Goal: Information Seeking & Learning: Learn about a topic

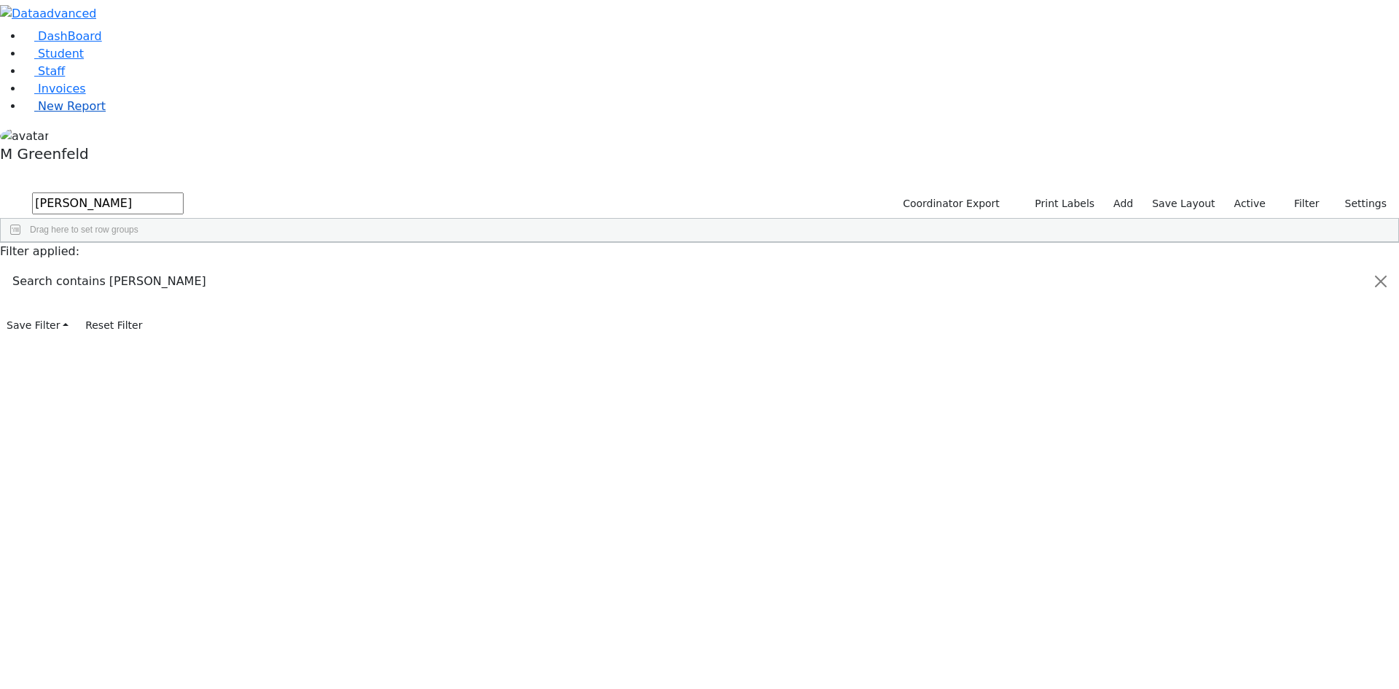
click at [66, 113] on span "New Report" at bounding box center [72, 106] width 68 height 14
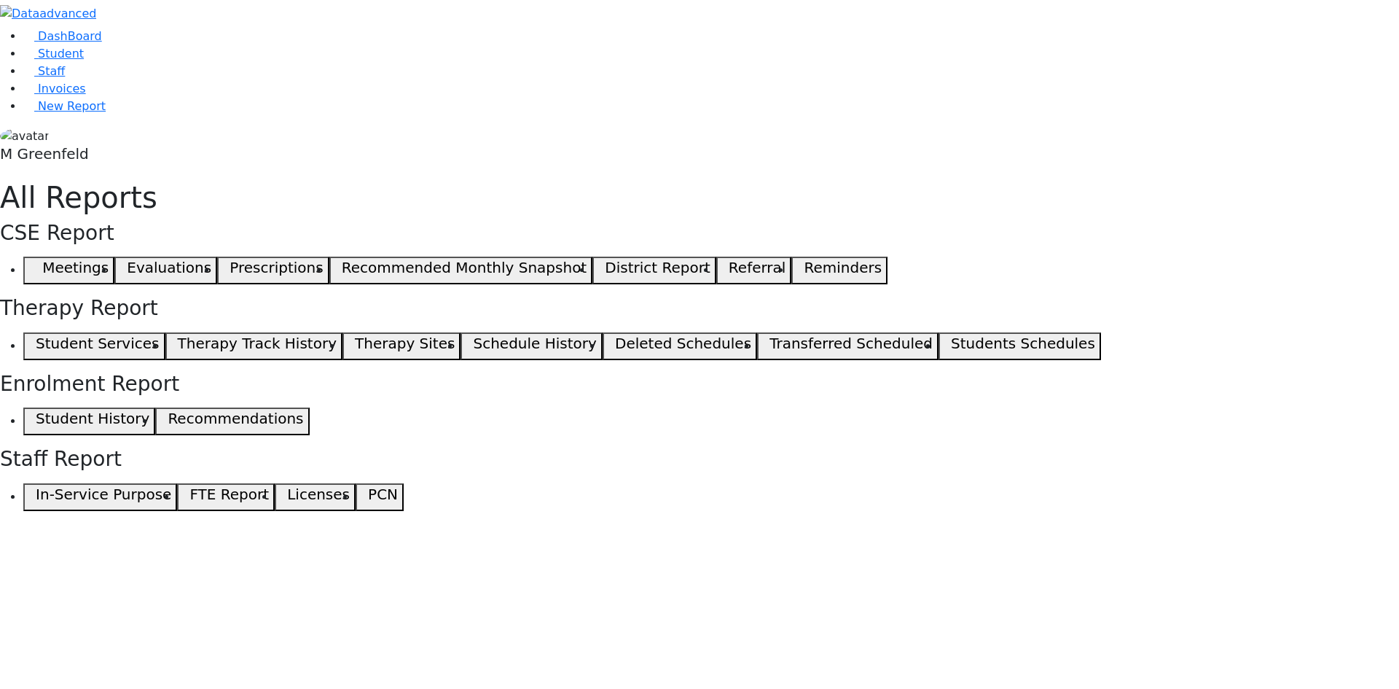
click at [114, 256] on button "Meetings" at bounding box center [68, 270] width 91 height 28
click at [36, 262] on span "button" at bounding box center [32, 270] width 7 height 17
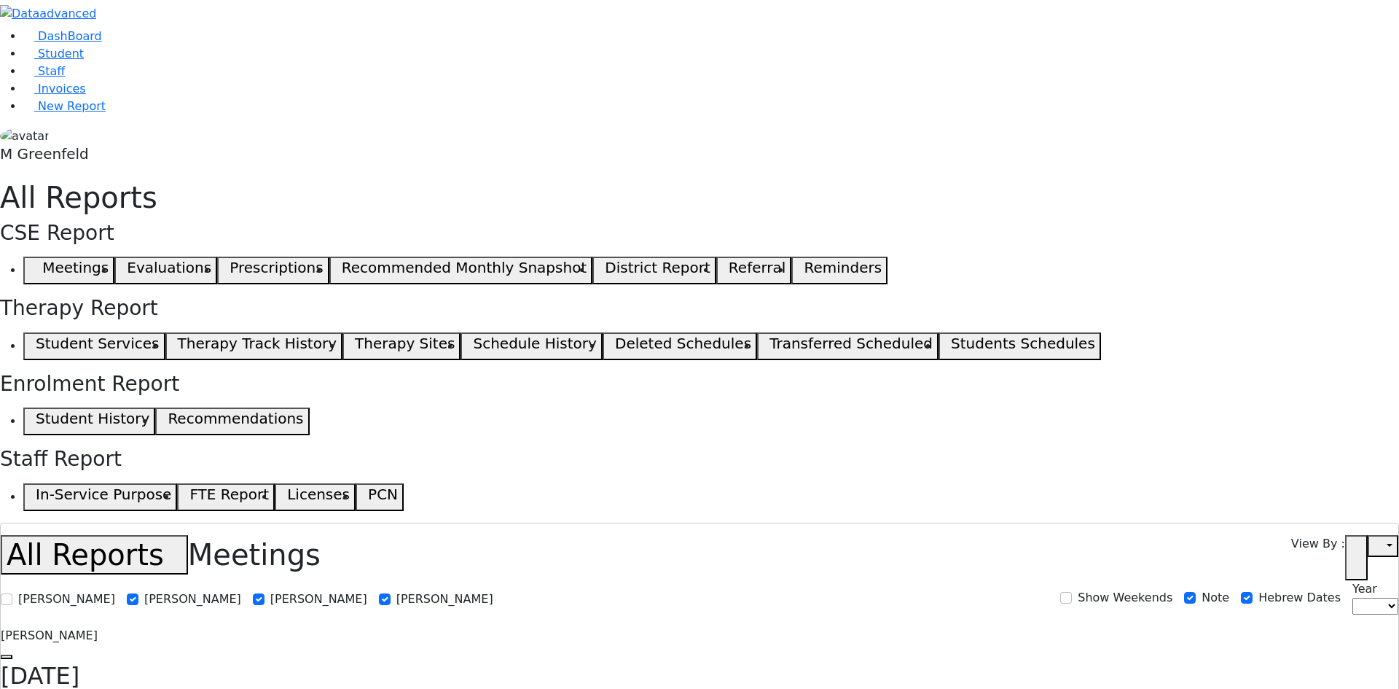
click at [1379, 541] on icon "button" at bounding box center [1378, 546] width 10 height 11
select select
click at [1371, 535] on div "Open in new tab" at bounding box center [1371, 557] width 53 height 45
click at [1351, 552] on use "button" at bounding box center [1351, 552] width 0 height 0
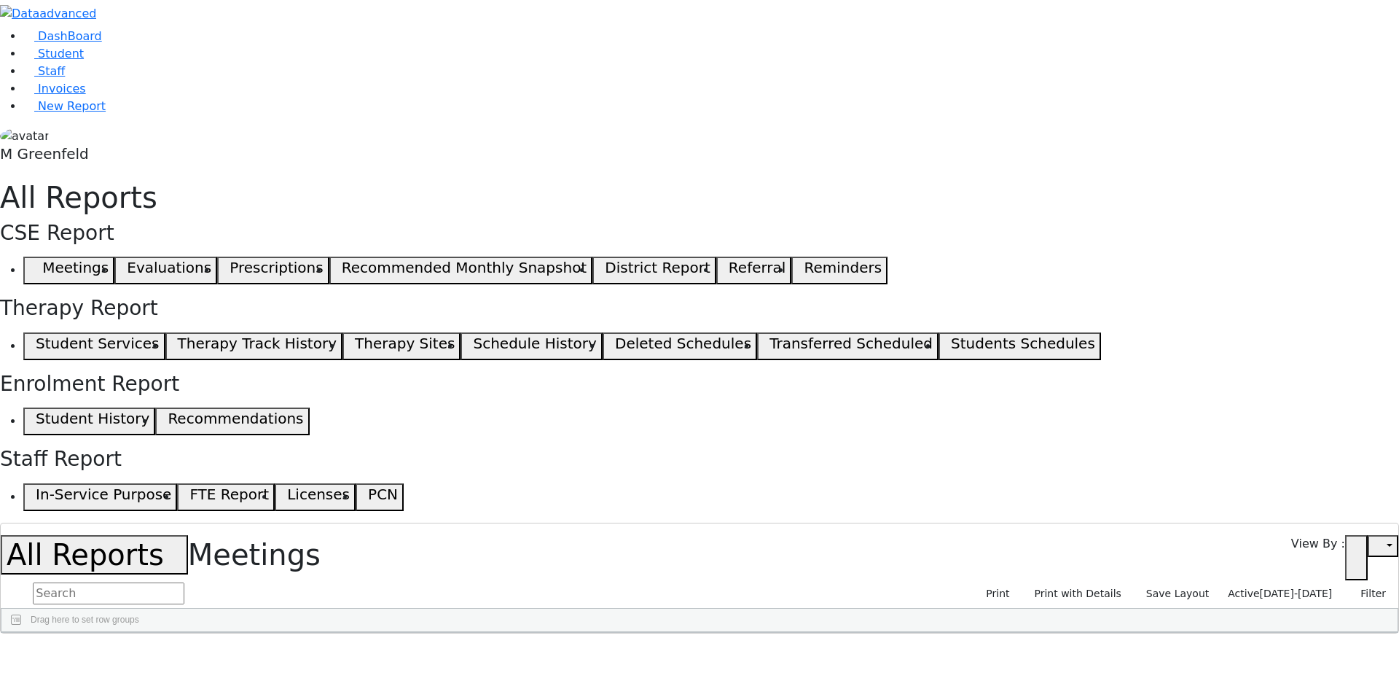
click at [1307, 587] on span "08/04/2025-09/03/2025" at bounding box center [1296, 593] width 73 height 12
click at [1236, 650] on input "[DATE] - [DATE]" at bounding box center [1272, 661] width 140 height 23
click at [1277, 587] on span "09/09/2025-09/09/2025" at bounding box center [1296, 593] width 73 height 12
click at [1220, 608] on label "Active" at bounding box center [1238, 616] width 36 height 17
click at [1209, 611] on input "Active" at bounding box center [1208, 617] width 12 height 12
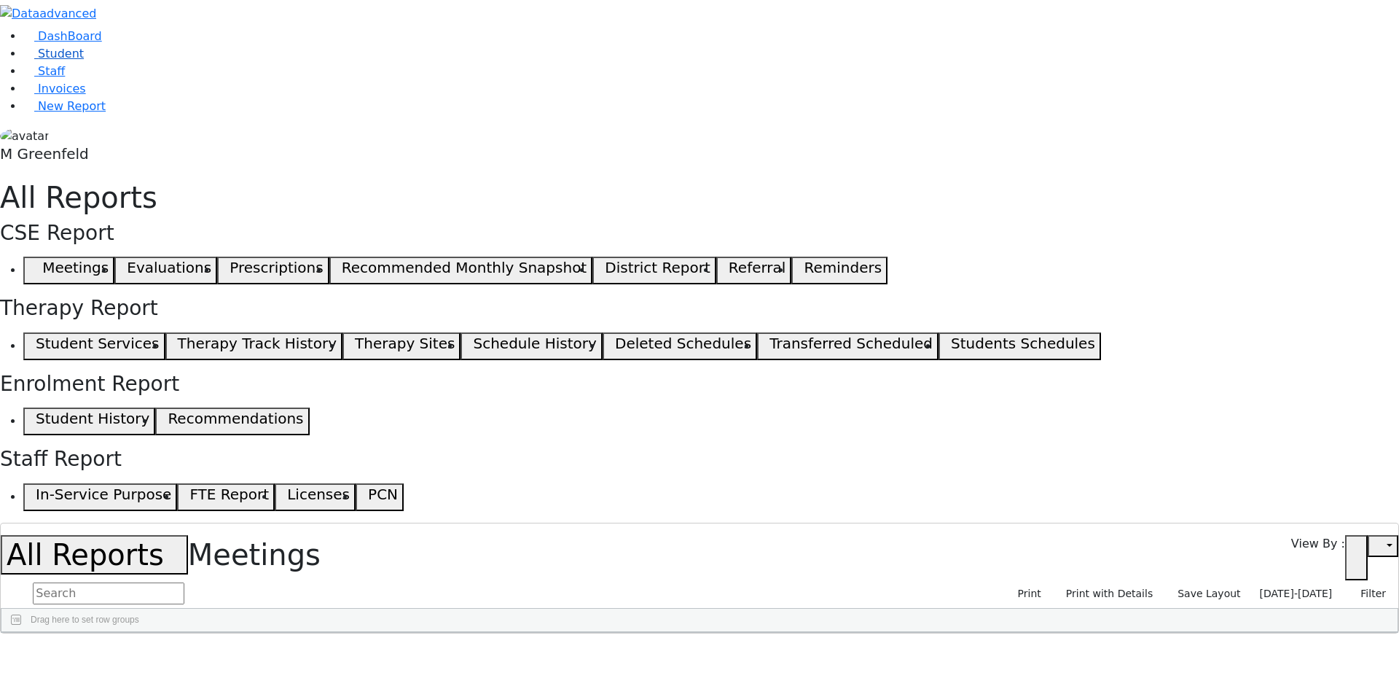
click at [38, 60] on span "Student" at bounding box center [61, 54] width 46 height 14
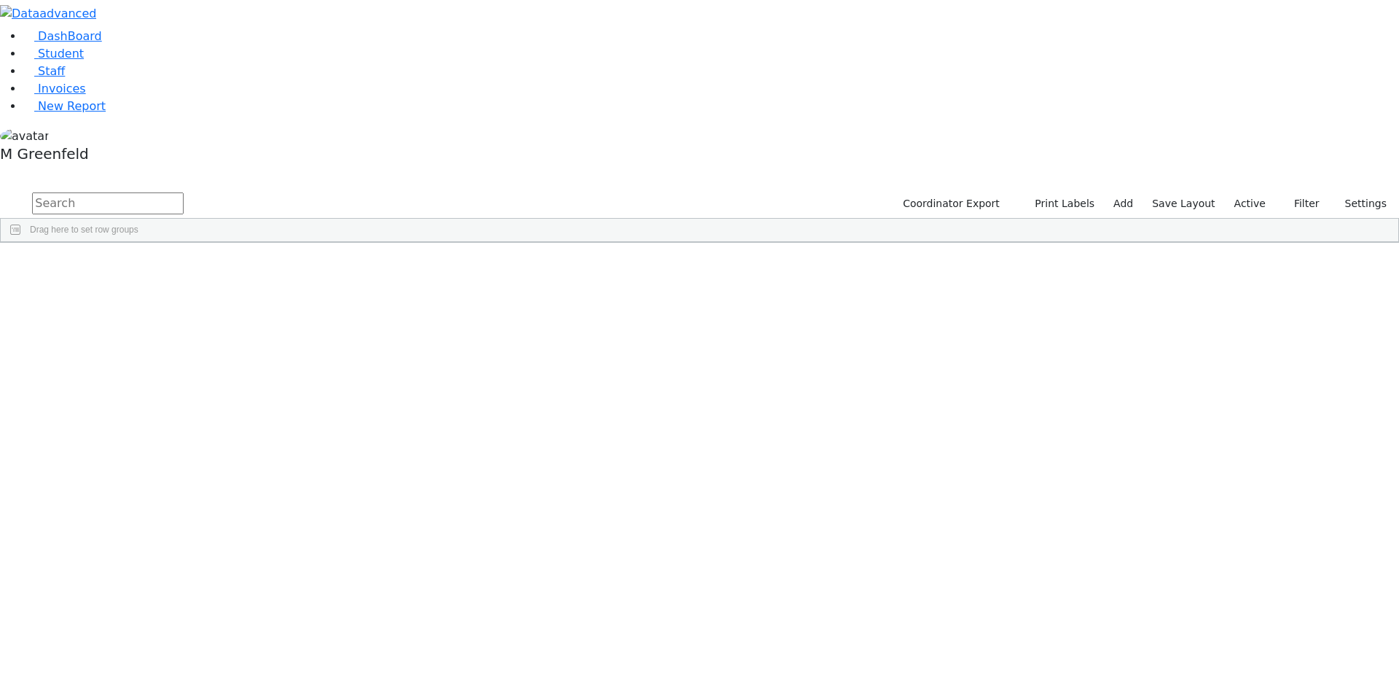
click at [1250, 192] on label "Active" at bounding box center [1250, 203] width 44 height 23
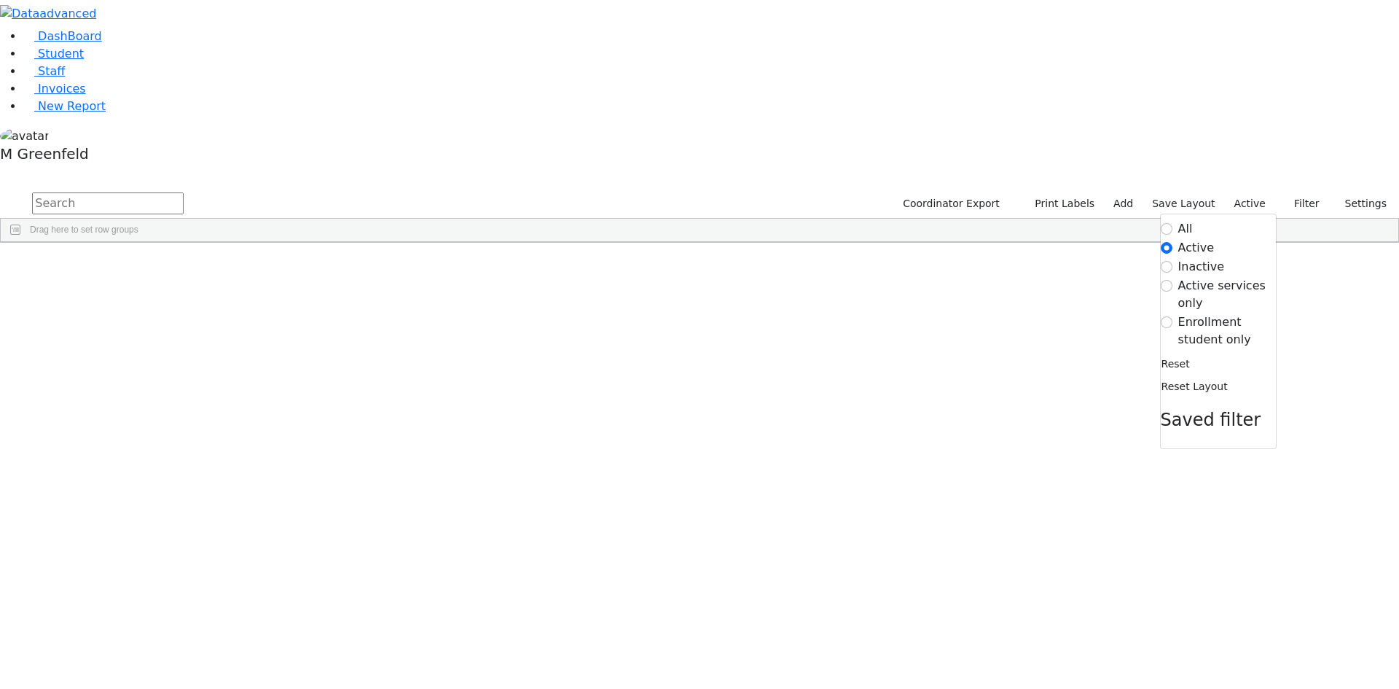
click at [1219, 313] on label "Enrollment student only" at bounding box center [1227, 330] width 98 height 35
click at [1172, 316] on input "Enrollment student only" at bounding box center [1167, 322] width 12 height 12
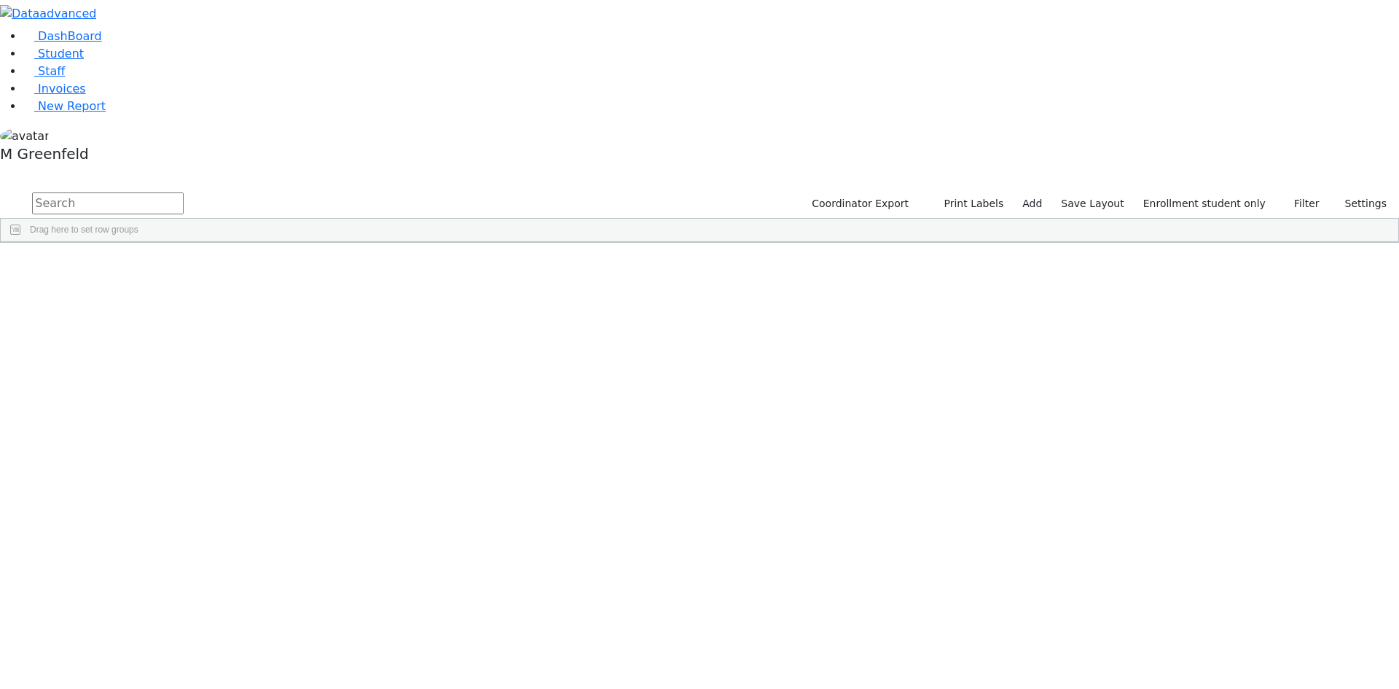
scroll to position [109, 0]
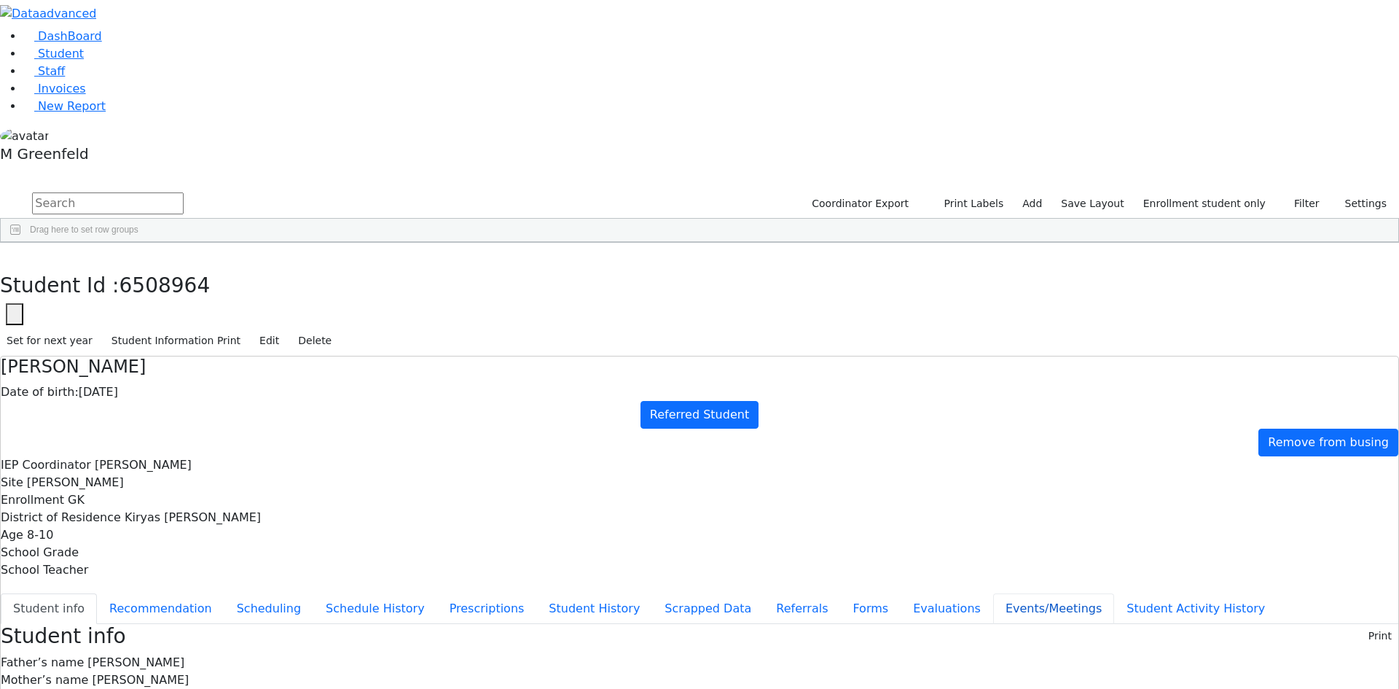
click at [993, 593] on button "Events/Meetings" at bounding box center [1053, 608] width 121 height 31
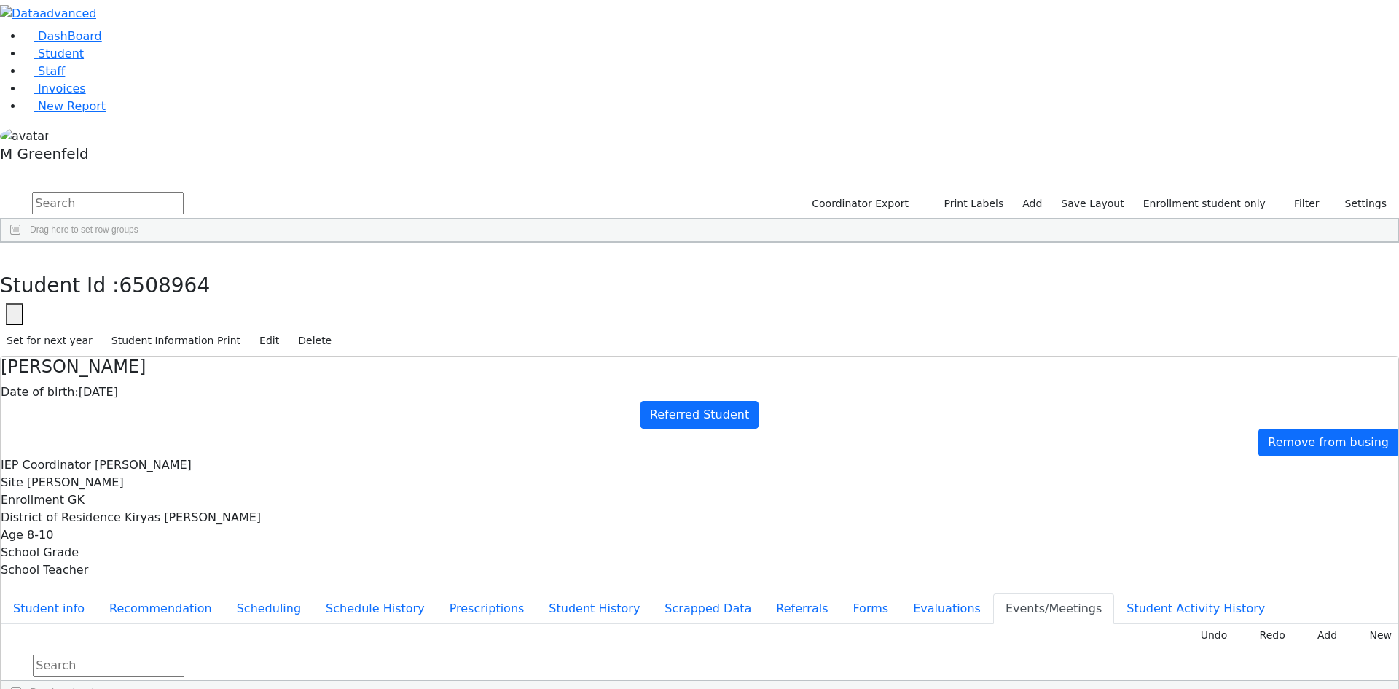
type input "2025-09-09"
drag, startPoint x: 908, startPoint y: 569, endPoint x: 913, endPoint y: 471, distance: 97.8
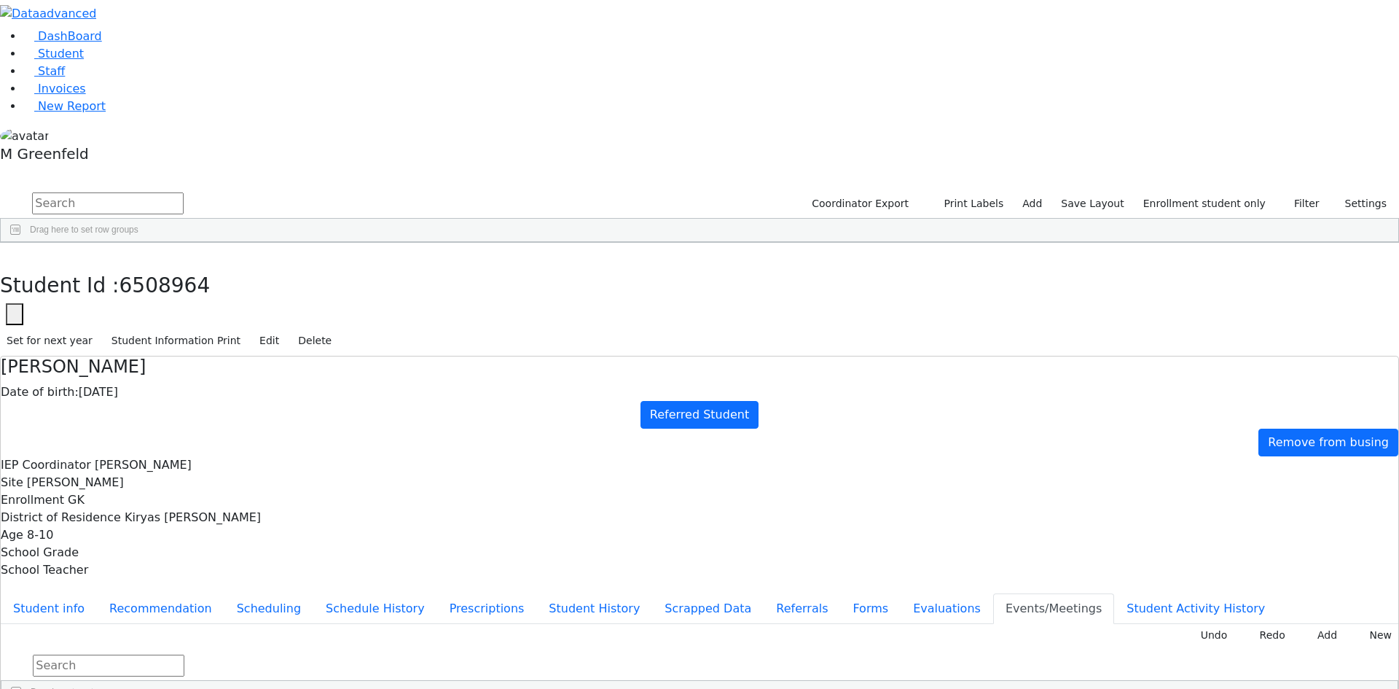
click at [97, 593] on button "Student info" at bounding box center [49, 608] width 96 height 31
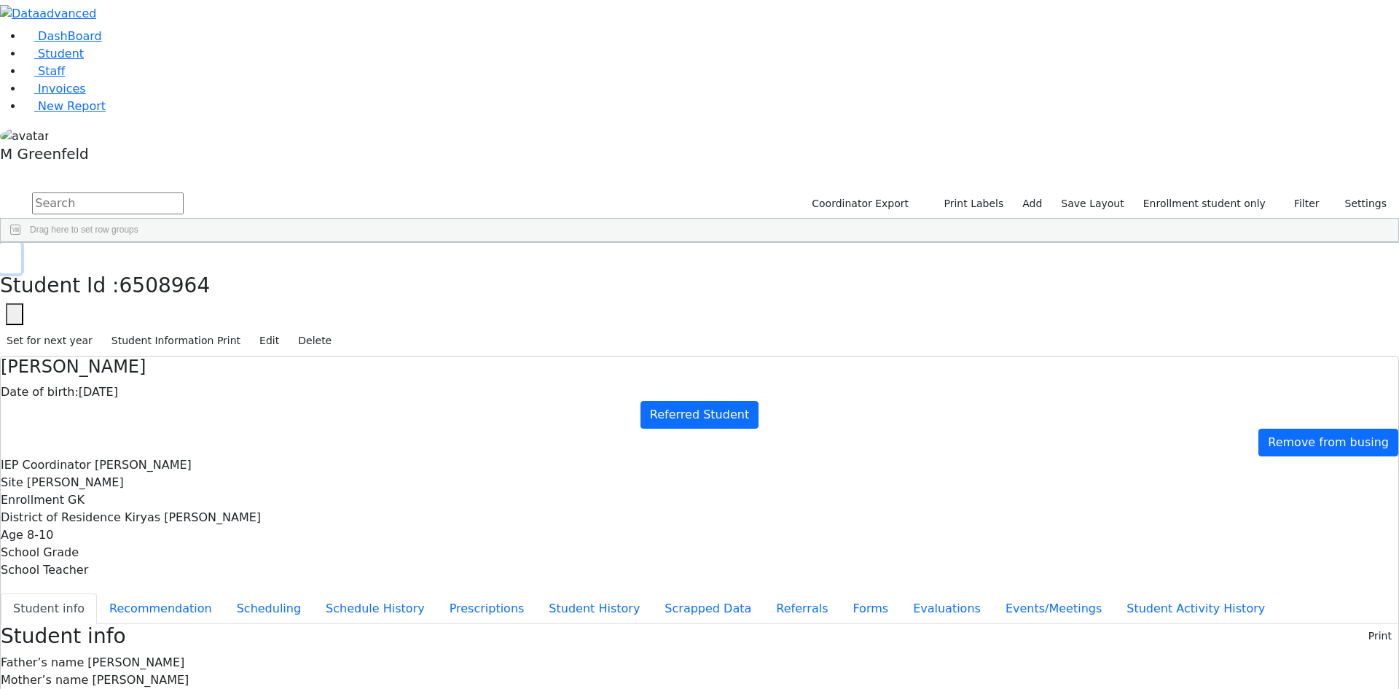
click at [21, 243] on button "button" at bounding box center [10, 258] width 21 height 31
click at [224, 593] on button "Recommendation" at bounding box center [161, 608] width 128 height 31
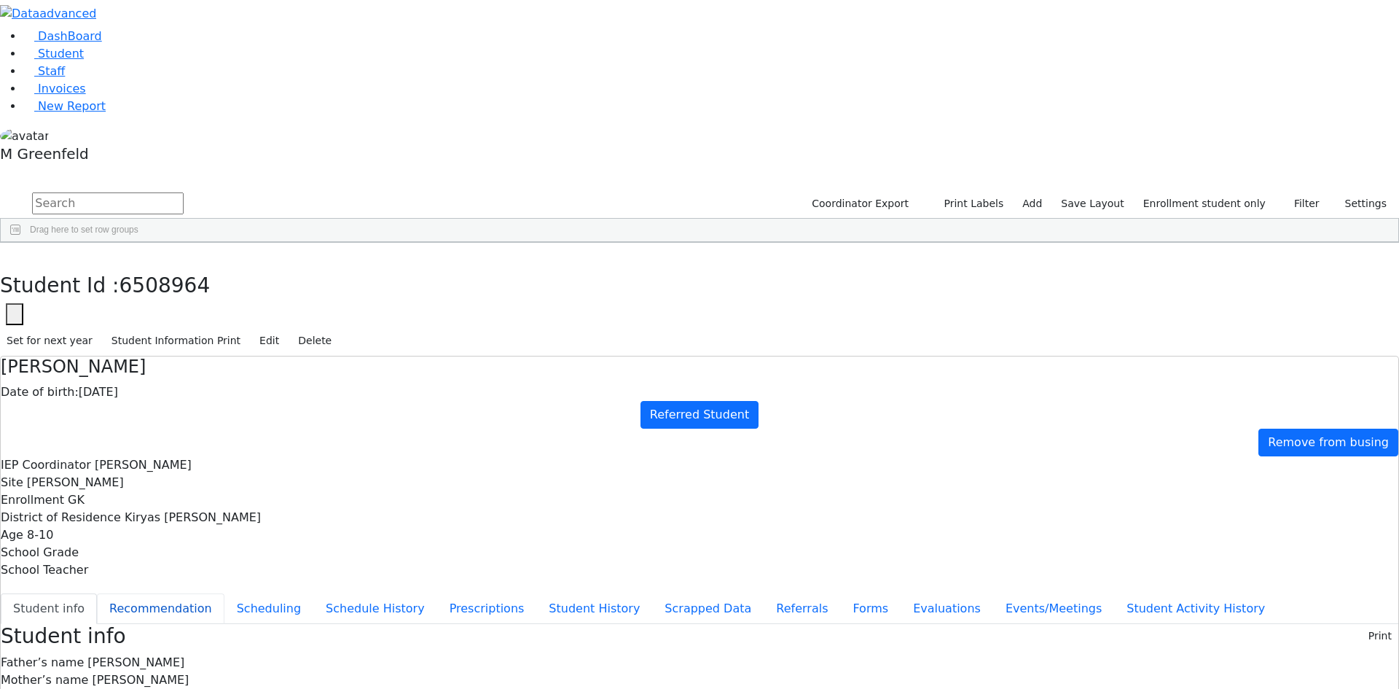
checkbox input "true"
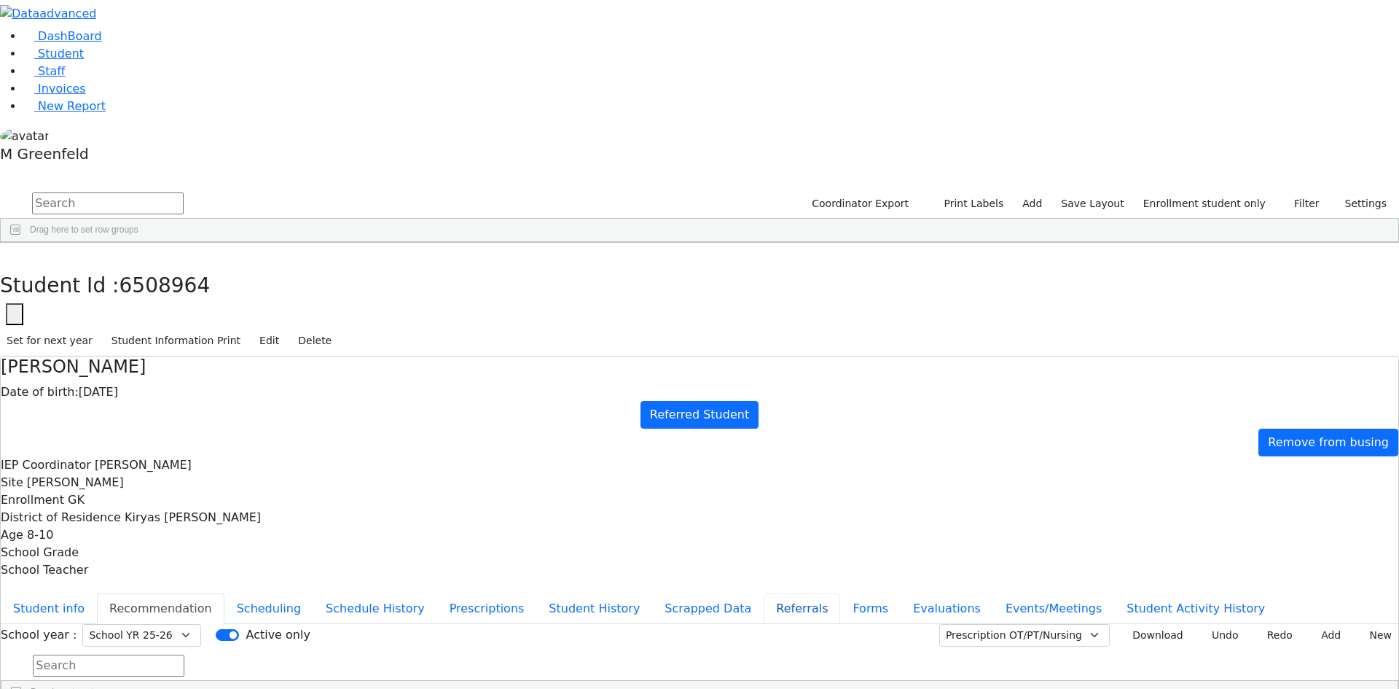
click at [764, 593] on button "Referrals" at bounding box center [802, 608] width 77 height 31
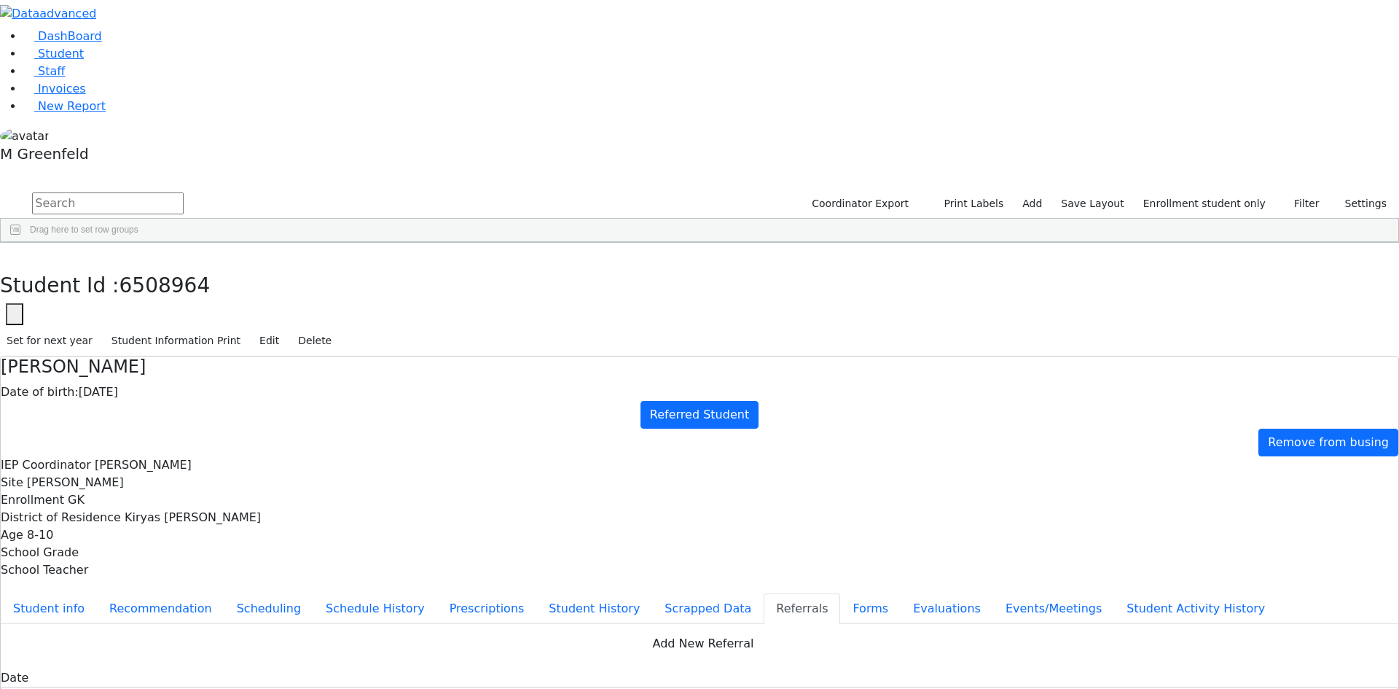
copy div "David is intellectually disabled and is attending the Legadel program and paren…"
click at [21, 243] on button "button" at bounding box center [10, 258] width 21 height 31
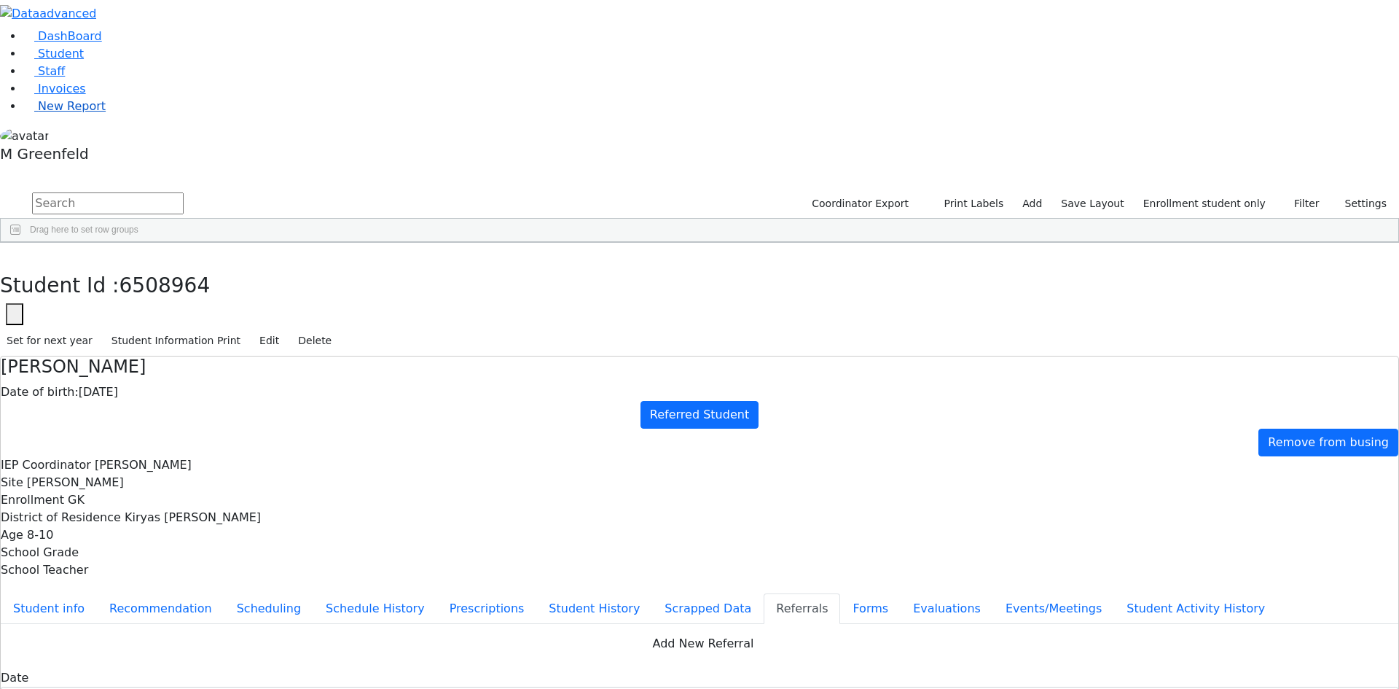
click at [64, 113] on link "New Report" at bounding box center [64, 106] width 82 height 14
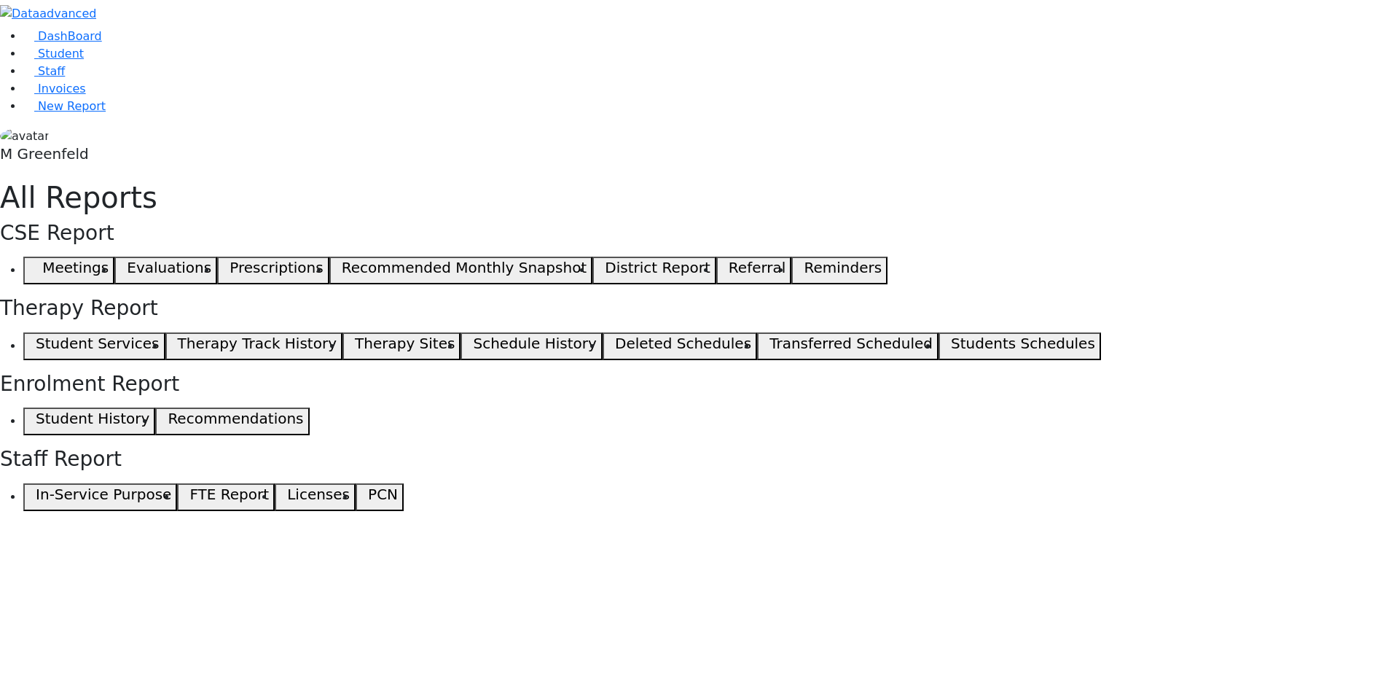
click at [36, 262] on span "button" at bounding box center [32, 270] width 7 height 17
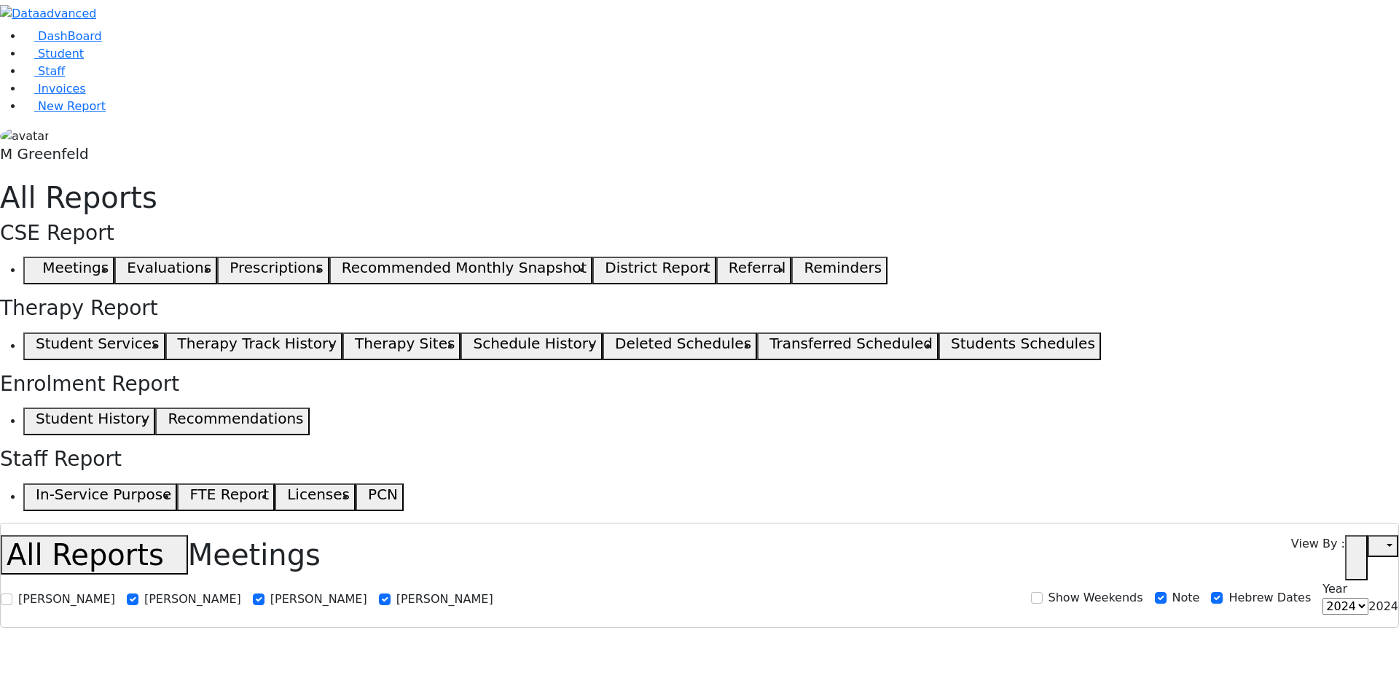
select select
click at [1354, 535] on div "View By : Open in new tab" at bounding box center [1344, 557] width 107 height 45
click at [1351, 552] on use "button" at bounding box center [1351, 552] width 0 height 0
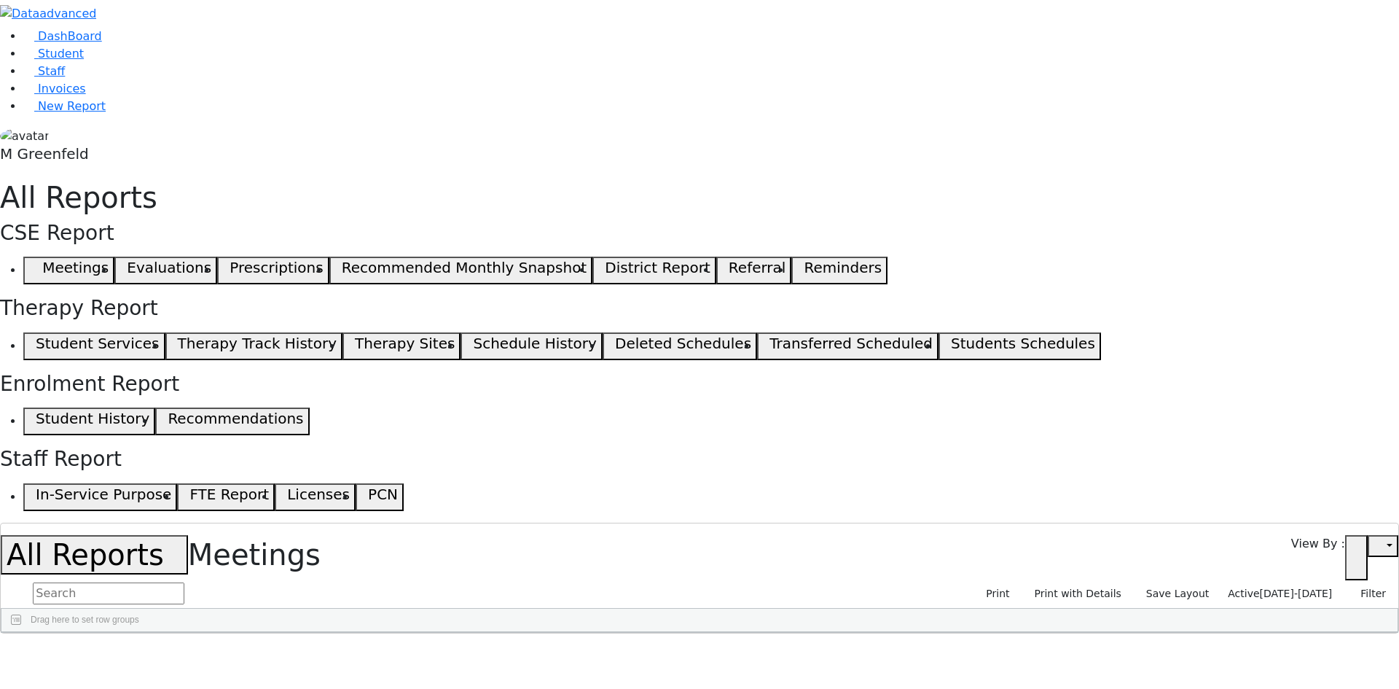
click at [1260, 587] on span "08/04/2025-09/03/2025" at bounding box center [1296, 593] width 73 height 12
click at [1228, 650] on input "[DATE] - [DATE]" at bounding box center [1272, 661] width 140 height 23
click at [1258, 587] on span "Active" at bounding box center [1243, 593] width 31 height 12
click at [1220, 608] on label "Active" at bounding box center [1238, 616] width 36 height 17
click at [1210, 611] on input "Active" at bounding box center [1208, 617] width 12 height 12
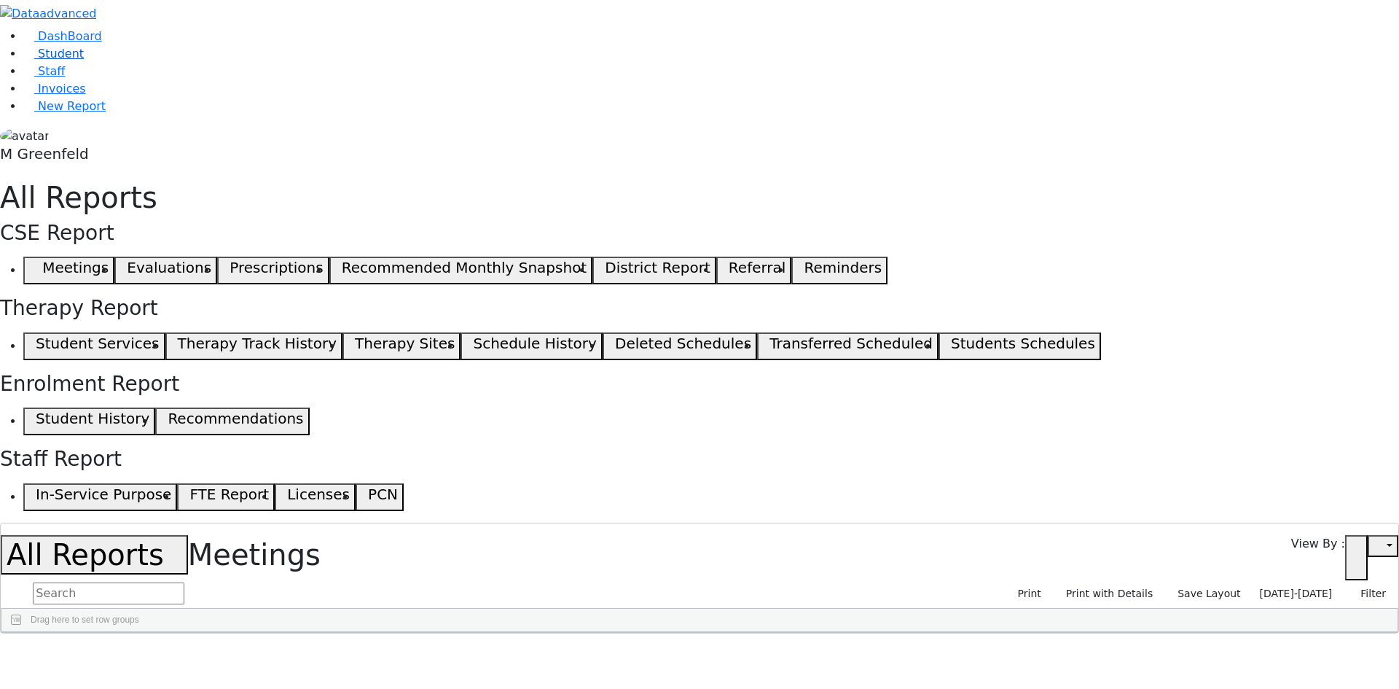
click at [69, 60] on span "Student" at bounding box center [61, 54] width 46 height 14
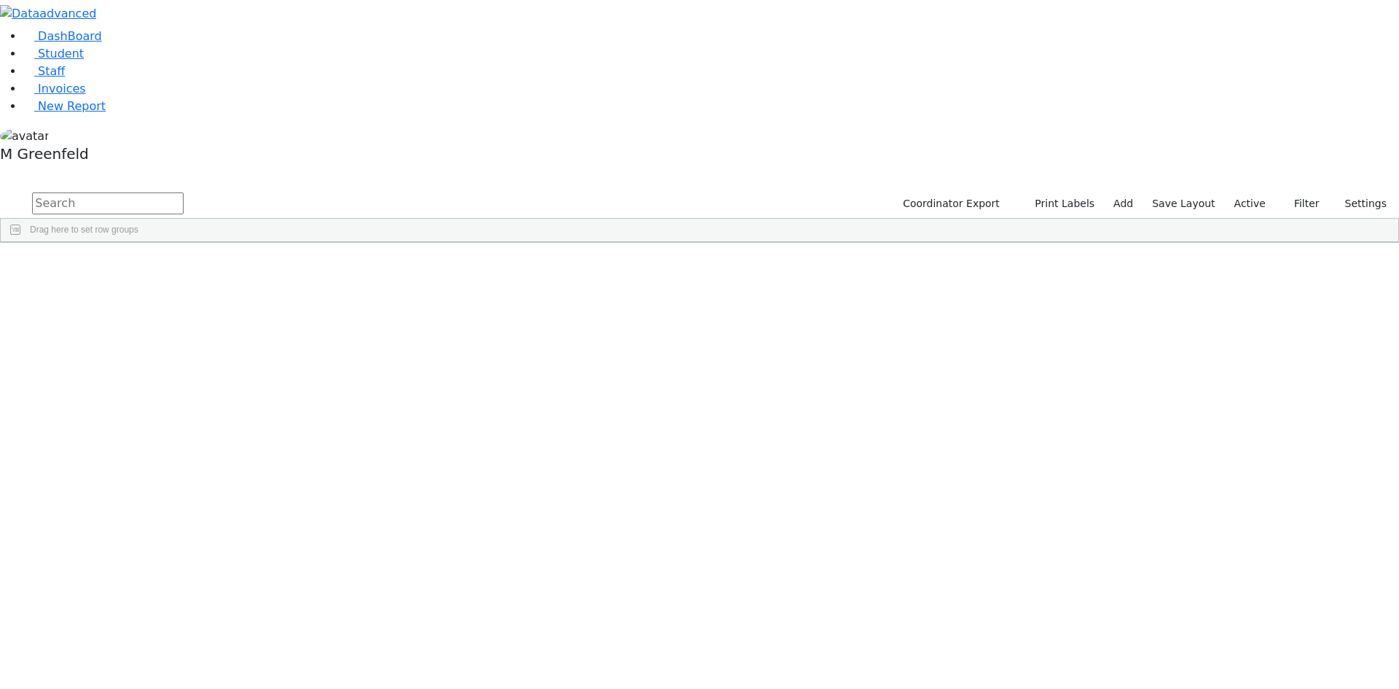
click at [1237, 192] on label "Active" at bounding box center [1250, 203] width 44 height 23
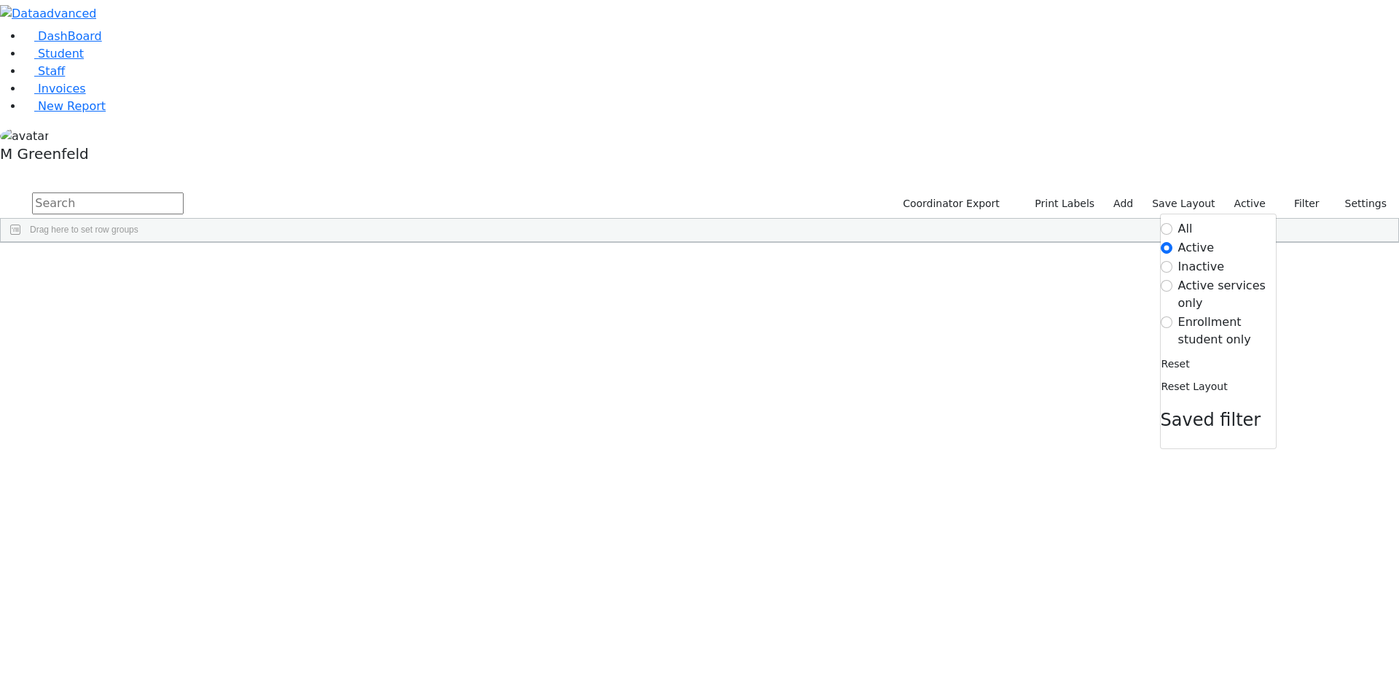
click at [1200, 313] on label "Enrollment student only" at bounding box center [1227, 330] width 98 height 35
click at [1172, 316] on input "Enrollment student only" at bounding box center [1167, 322] width 12 height 12
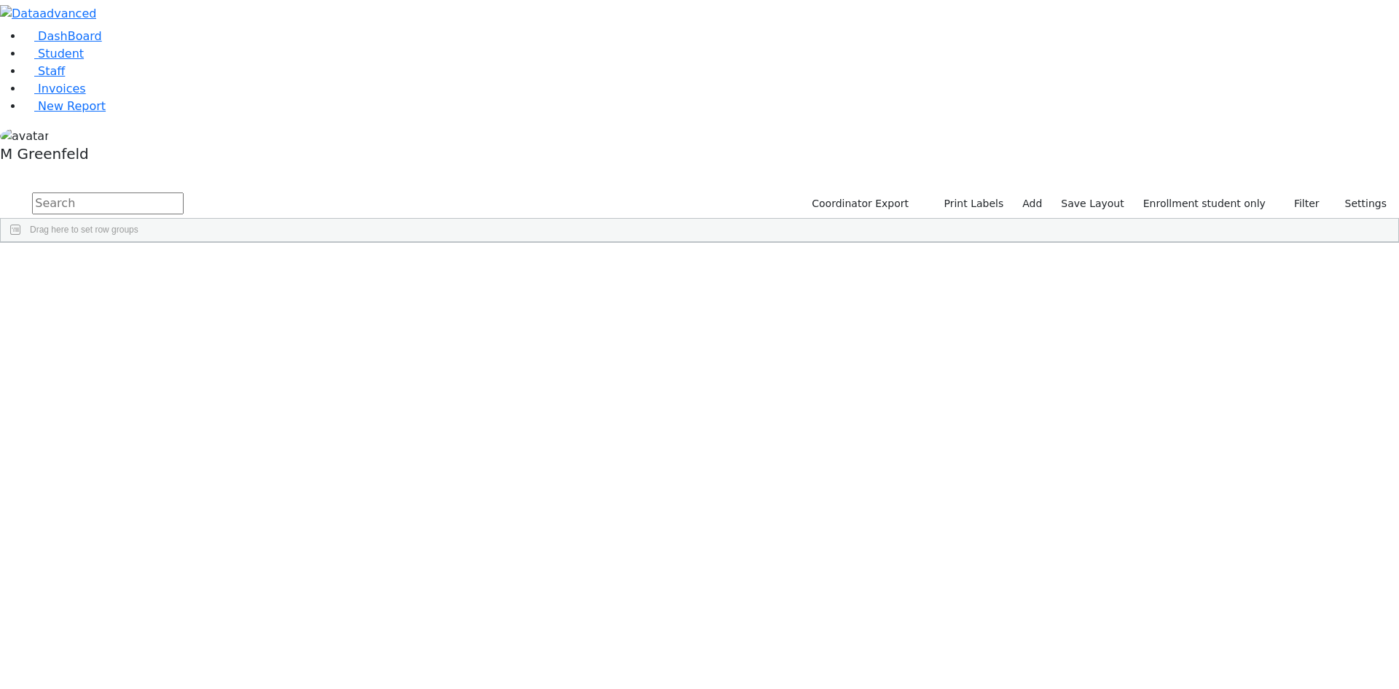
scroll to position [109, 0]
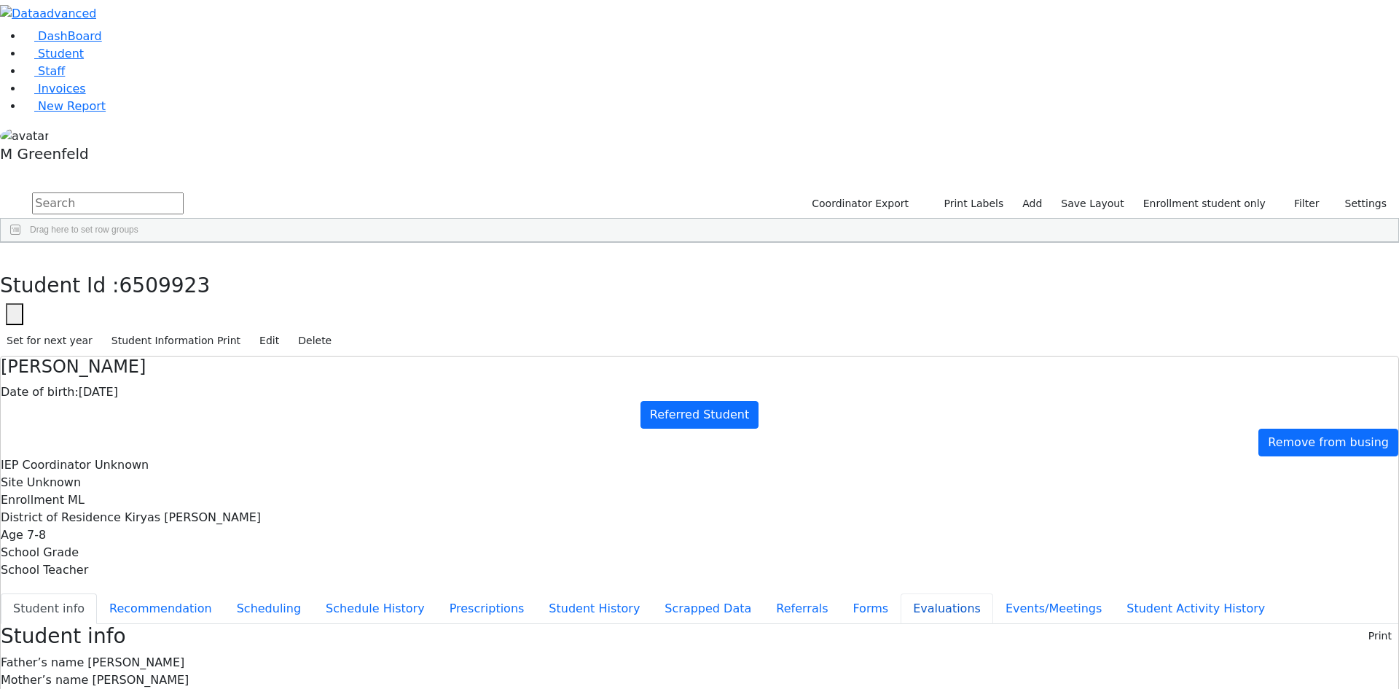
click at [901, 593] on button "Evaluations" at bounding box center [947, 608] width 93 height 31
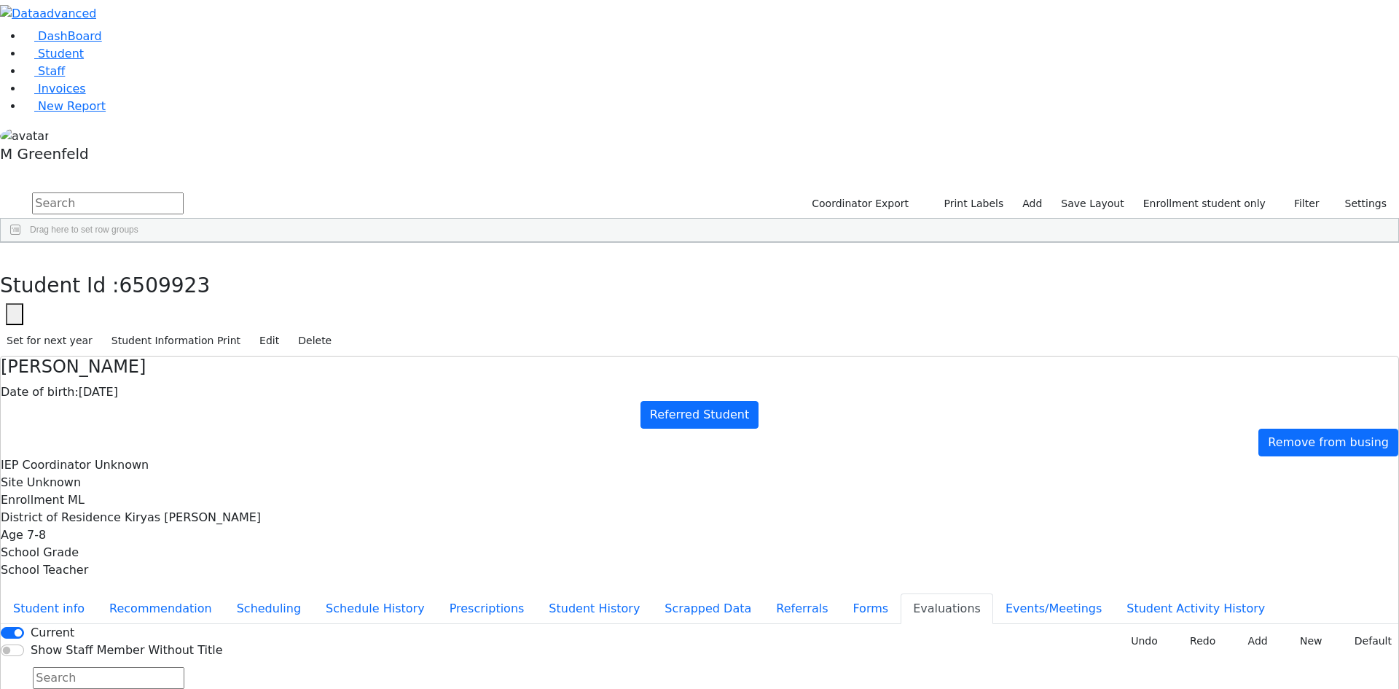
type input "[DATE]"
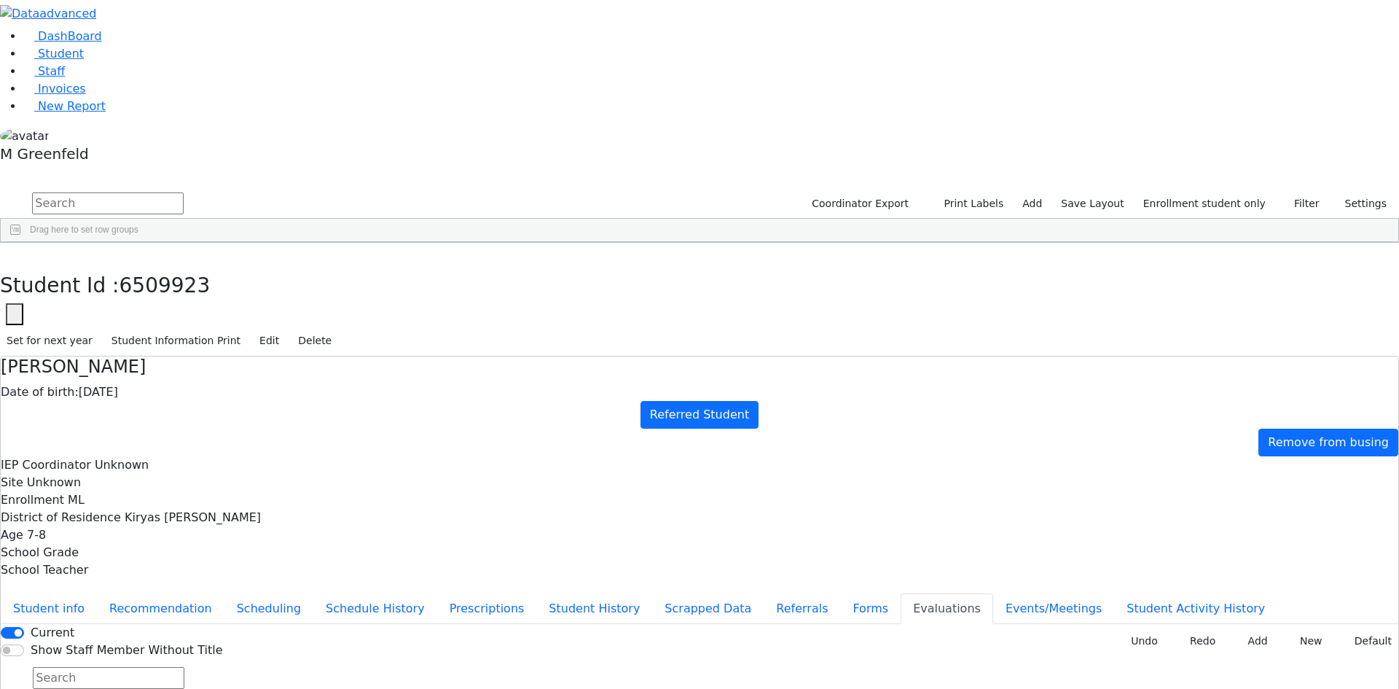
click at [290, 243] on div "Student Id : 6509923 Student Id 6509923 Cancel Save Set for next year Student I…" at bounding box center [699, 300] width 1399 height 114
click at [21, 243] on button "button" at bounding box center [10, 258] width 21 height 31
click at [1207, 192] on label "Enrollment student only" at bounding box center [1205, 203] width 136 height 23
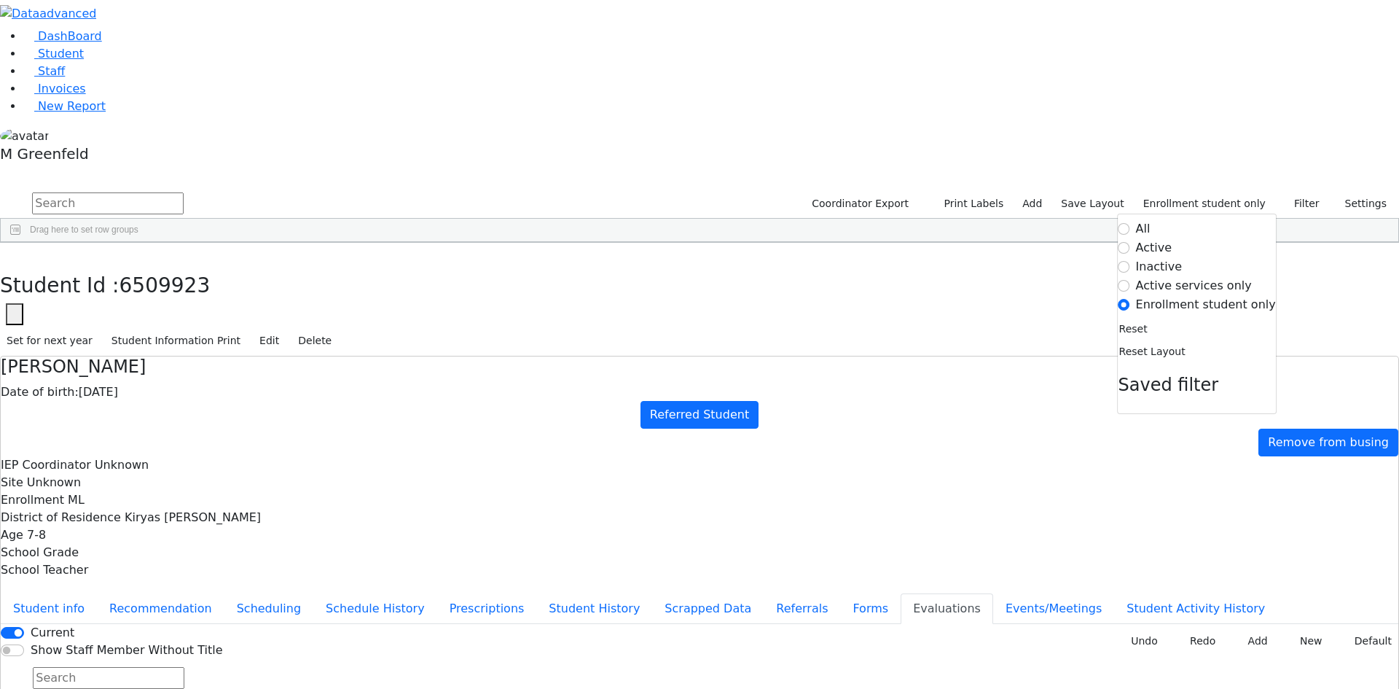
click at [1164, 258] on label "Inactive" at bounding box center [1159, 266] width 47 height 17
click at [1130, 261] on input "Inactive" at bounding box center [1124, 267] width 12 height 12
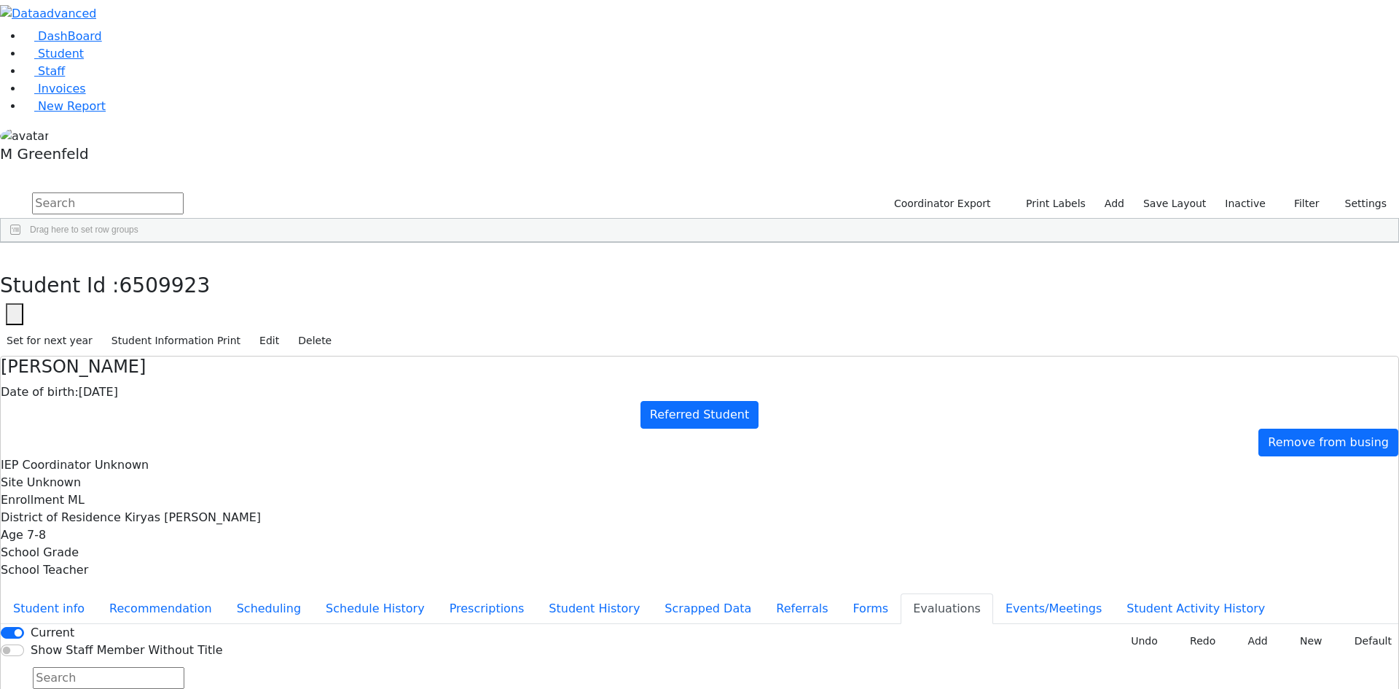
click at [184, 192] on input "text" at bounding box center [108, 203] width 152 height 22
type input "[PERSON_NAME]"
click at [0, 190] on button "submit" at bounding box center [14, 204] width 28 height 28
click at [146, 286] on div "[PERSON_NAME]" at bounding box center [112, 296] width 70 height 20
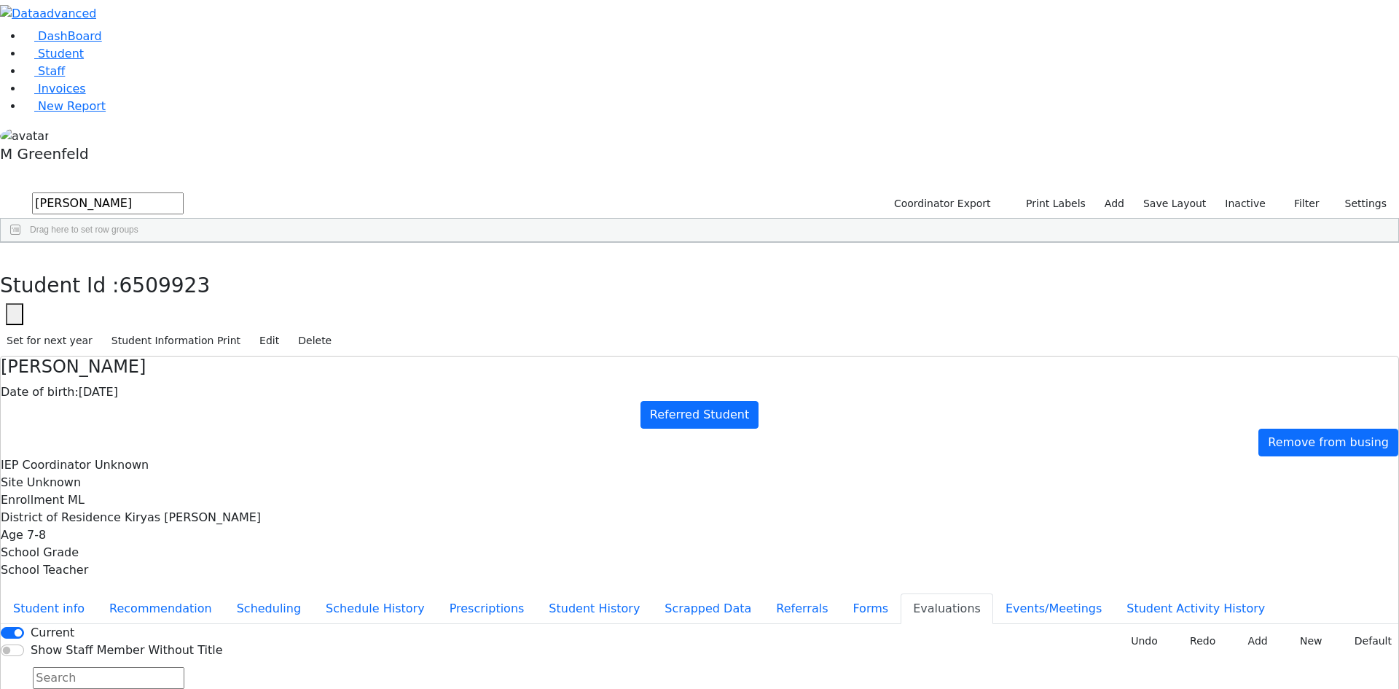
click at [146, 286] on div "[PERSON_NAME]" at bounding box center [112, 296] width 70 height 20
click at [97, 593] on button "Student info" at bounding box center [49, 608] width 96 height 31
